Goal: Transaction & Acquisition: Purchase product/service

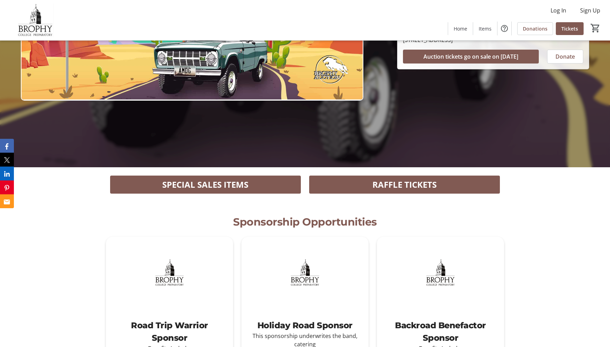
scroll to position [181, 0]
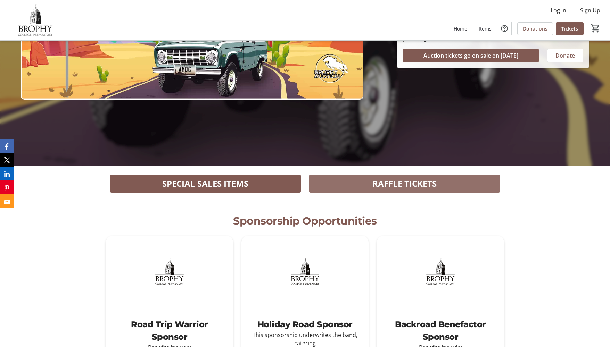
click at [419, 185] on span "RAFFLE TICKETS" at bounding box center [405, 184] width 64 height 13
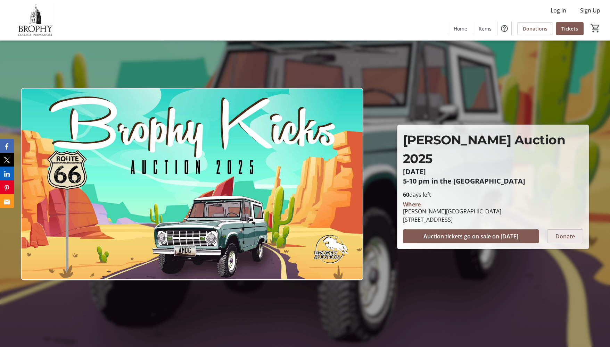
click at [563, 232] on span "Donate" at bounding box center [565, 236] width 19 height 8
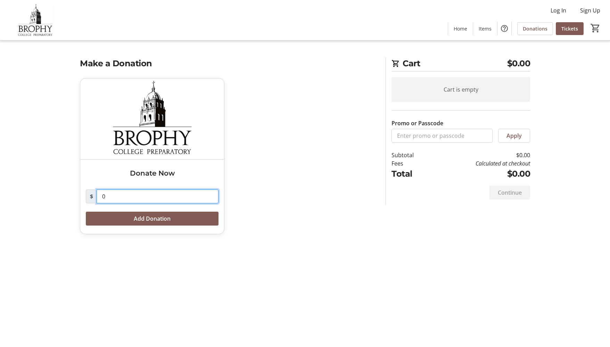
click at [108, 198] on input "0" at bounding box center [158, 197] width 122 height 14
type input "100.00"
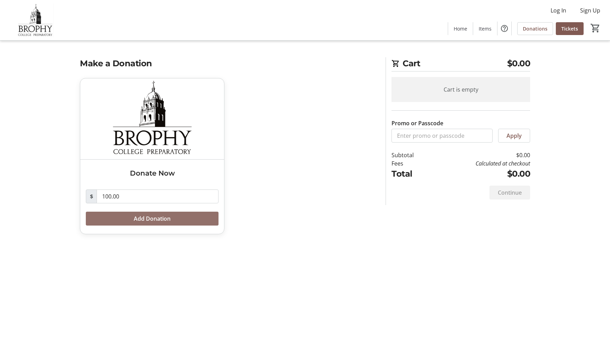
click at [153, 220] on span "Add Donation" at bounding box center [152, 219] width 37 height 8
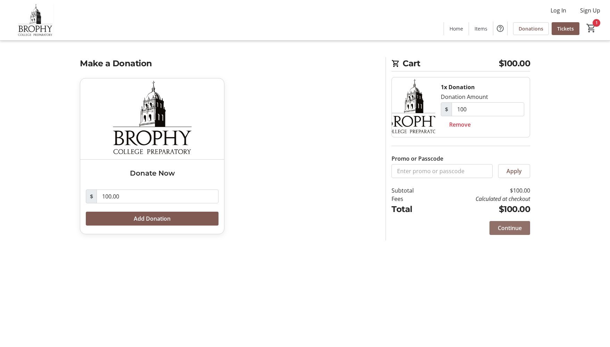
click at [508, 227] on span "Continue" at bounding box center [510, 228] width 24 height 8
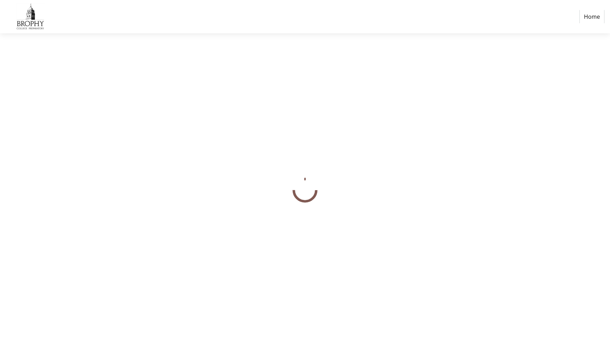
select select "US"
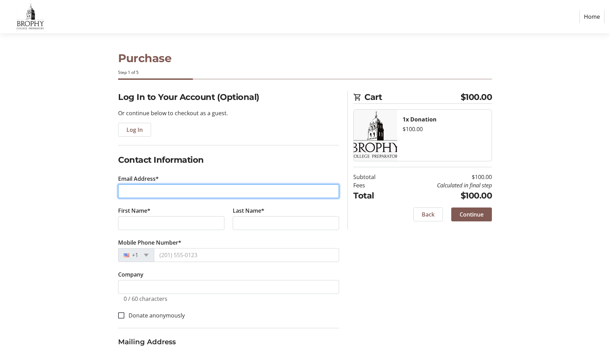
type input "[PERSON_NAME][EMAIL_ADDRESS][PERSON_NAME][DOMAIN_NAME]"
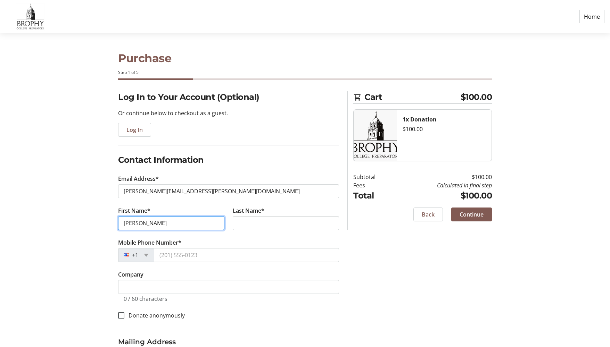
type input "[PERSON_NAME]"
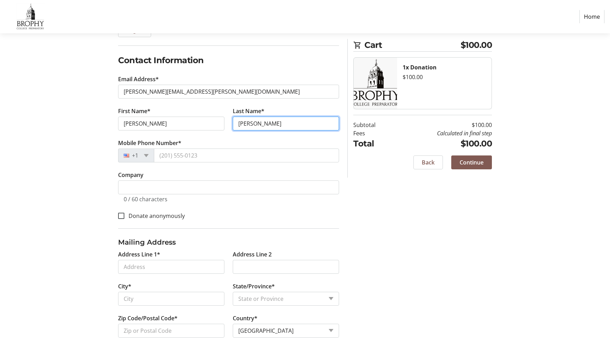
scroll to position [105, 0]
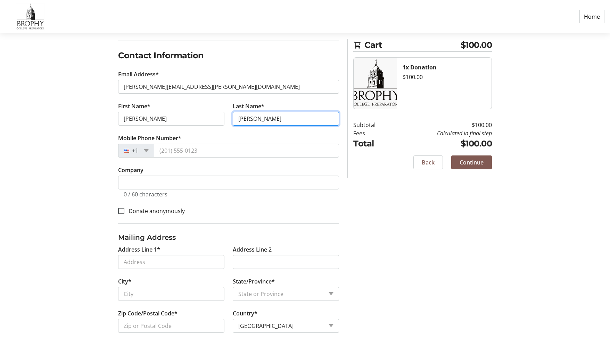
type input "[PERSON_NAME]"
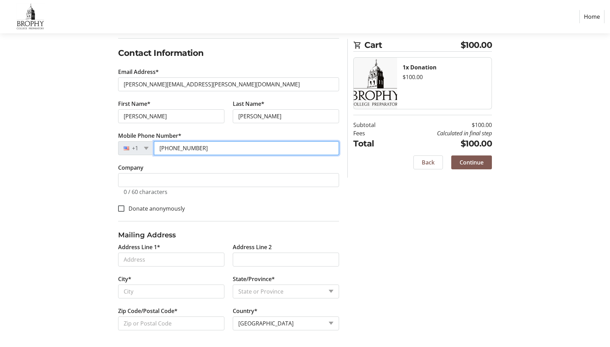
scroll to position [107, 0]
type input "[PHONE_NUMBER]"
type input "[STREET_ADDRESS]"
type input "[GEOGRAPHIC_DATA]"
select select "[GEOGRAPHIC_DATA]"
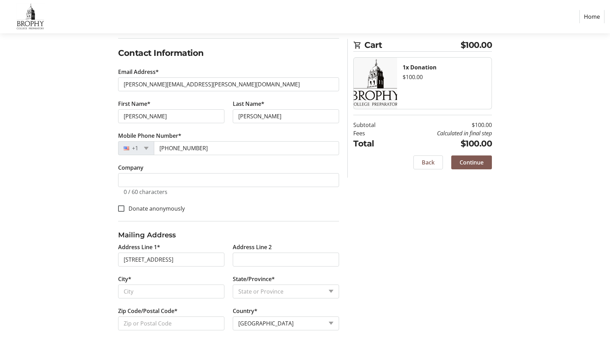
type input "75225"
click at [180, 261] on input "[STREET_ADDRESS]" at bounding box center [171, 260] width 106 height 14
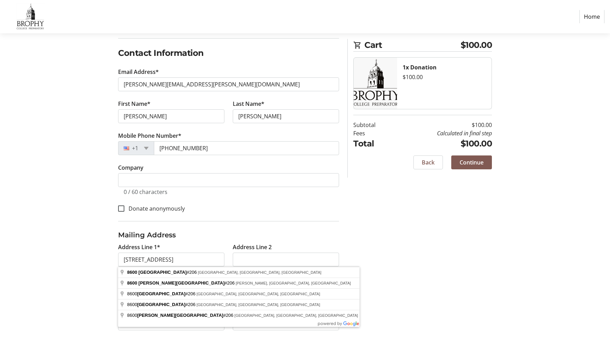
click at [409, 260] on div "Log In to Your Account (Optional) Or continue below to checkout as a guest. Log…" at bounding box center [305, 165] width 459 height 363
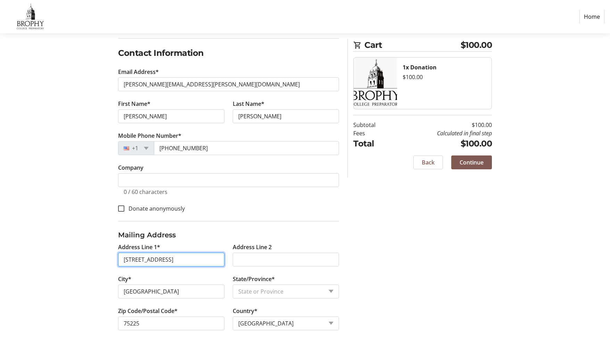
click at [174, 260] on input "[STREET_ADDRESS]" at bounding box center [171, 260] width 106 height 14
click at [177, 260] on input "[STREET_ADDRESS]" at bounding box center [171, 260] width 106 height 14
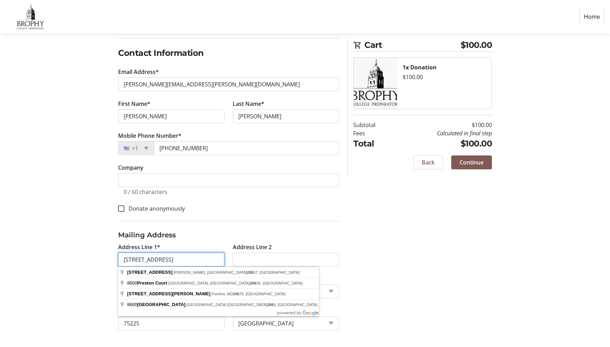
type input "[STREET_ADDRESS]"
click at [194, 228] on fieldset "Mailing Address Address Line 1* [GEOGRAPHIC_DATA] 206 Address Line 2 City* [GEO…" at bounding box center [228, 280] width 221 height 118
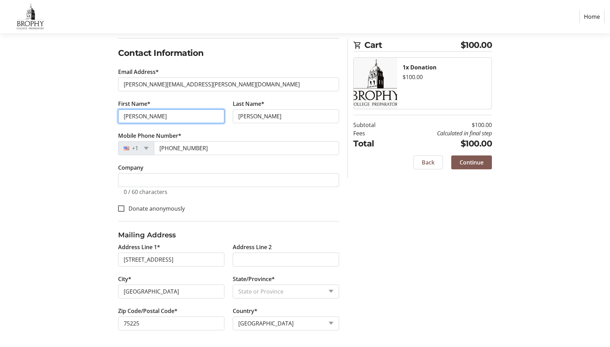
click at [147, 117] on input "[PERSON_NAME]" at bounding box center [171, 116] width 106 height 14
type input "C"
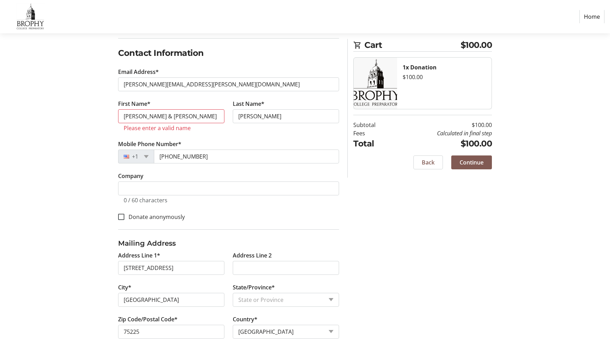
click at [358, 239] on div "Log In to Your Account (Optional) Or continue below to checkout as a guest. Log…" at bounding box center [305, 170] width 459 height 372
click at [141, 116] on input "[PERSON_NAME] & [PERSON_NAME]" at bounding box center [171, 116] width 106 height 14
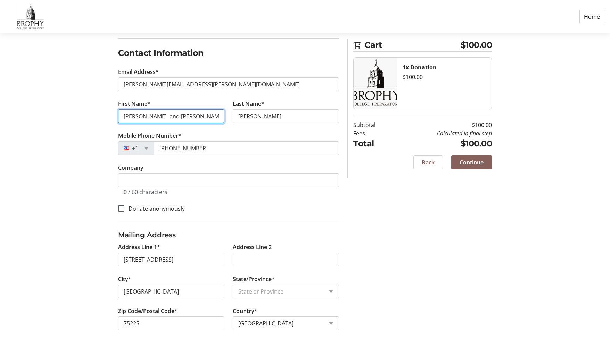
type input "[PERSON_NAME] and [PERSON_NAME]"
click at [468, 162] on span "Continue" at bounding box center [472, 162] width 24 height 8
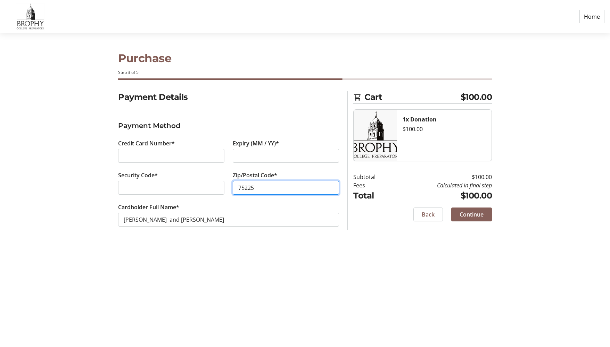
type input "75225"
click at [480, 215] on span "Continue" at bounding box center [472, 215] width 24 height 8
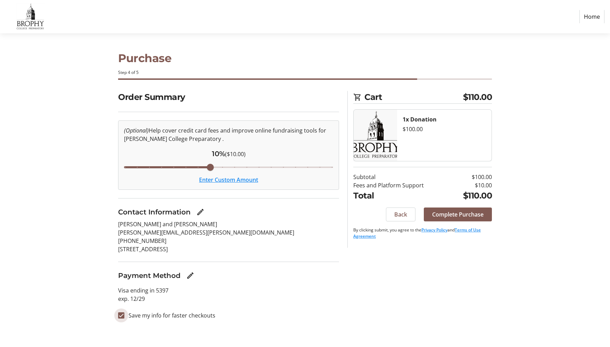
click at [123, 314] on input "Save my info for faster checkouts" at bounding box center [121, 316] width 6 height 6
checkbox input "false"
click at [462, 214] on span "Complete Purchase" at bounding box center [457, 215] width 51 height 8
